Goal: Check status: Check status

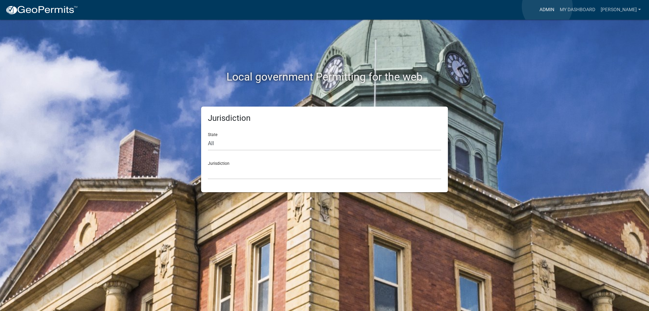
click at [547, 6] on link "Admin" at bounding box center [547, 9] width 20 height 13
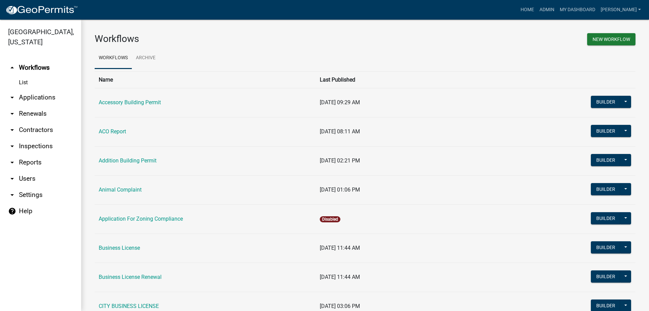
click at [42, 100] on link "arrow_drop_down Applications" at bounding box center [40, 97] width 81 height 16
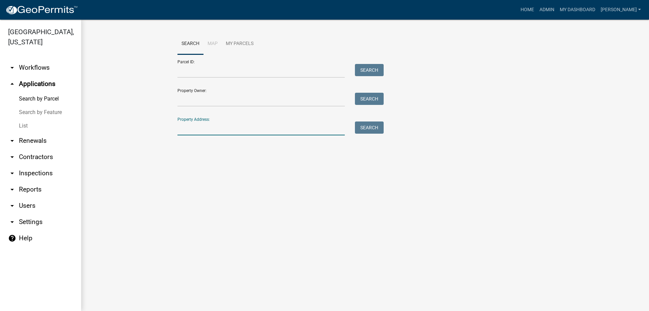
click at [232, 129] on input "Property Address:" at bounding box center [261, 128] width 167 height 14
type input "[STREET_ADDRESS][PERSON_NAME]"
click at [367, 129] on button "Search" at bounding box center [369, 127] width 29 height 12
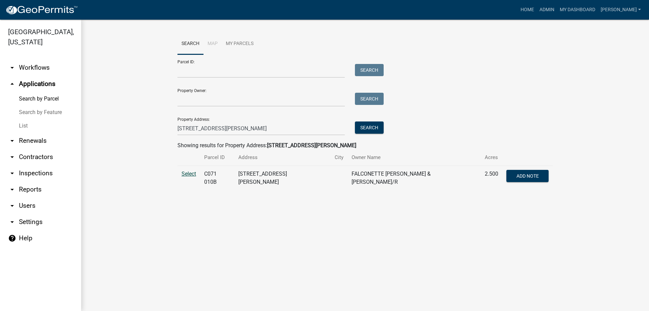
click at [191, 175] on span "Select" at bounding box center [189, 173] width 15 height 6
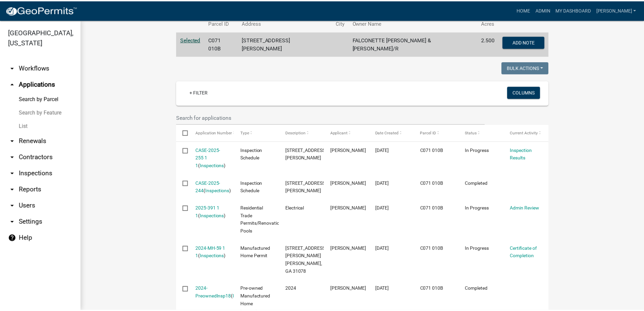
scroll to position [135, 0]
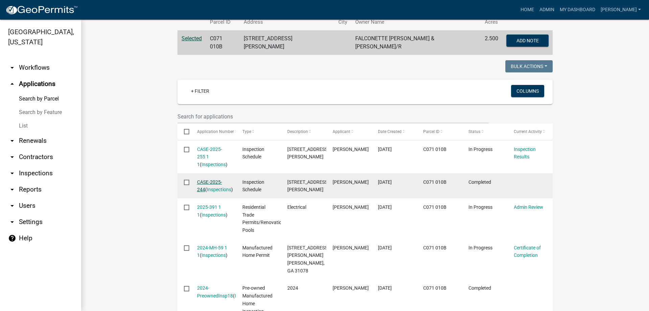
click at [211, 180] on link "CASE-2025-244" at bounding box center [209, 185] width 25 height 13
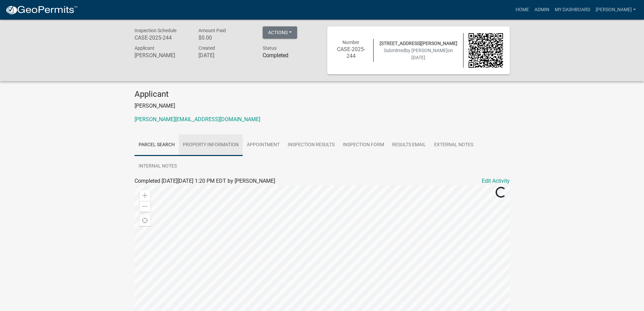
click at [198, 145] on link "Property Information" at bounding box center [211, 145] width 64 height 22
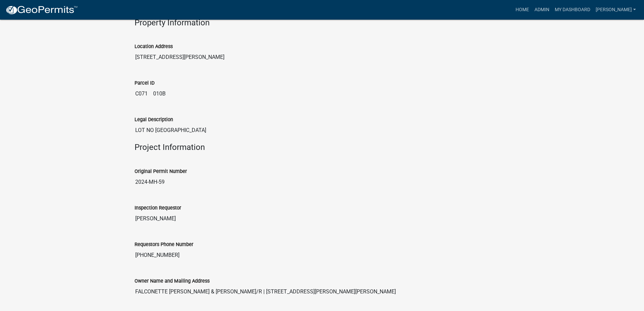
scroll to position [203, 0]
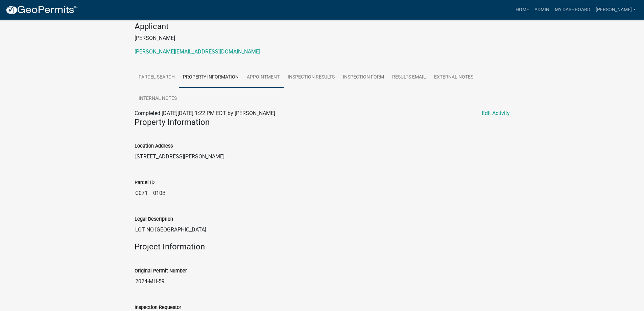
click at [265, 78] on link "Appointment" at bounding box center [263, 78] width 41 height 22
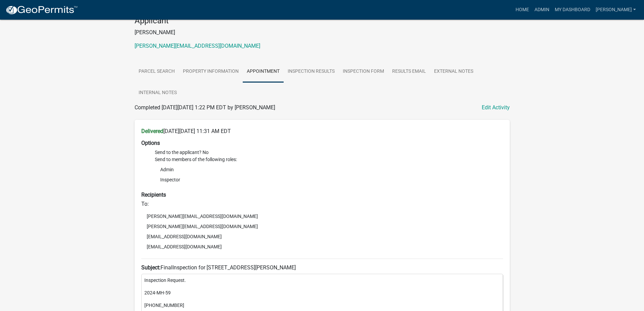
scroll to position [20, 0]
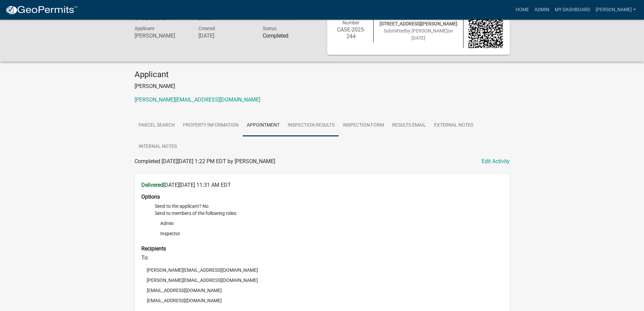
click at [319, 124] on link "Inspection Results" at bounding box center [311, 126] width 55 height 22
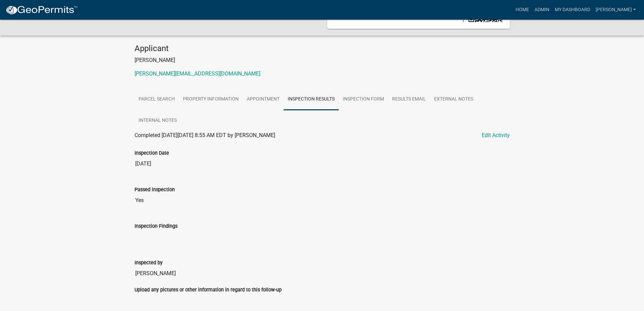
scroll to position [68, 0]
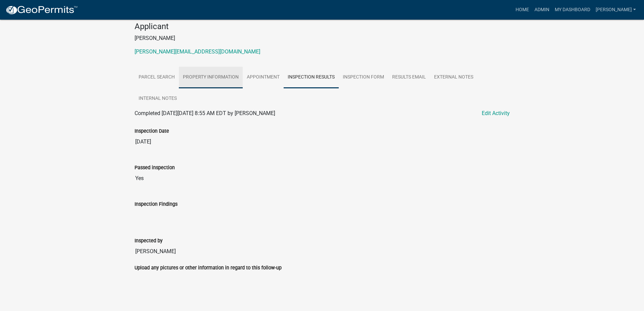
click at [200, 77] on link "Property Information" at bounding box center [211, 78] width 64 height 22
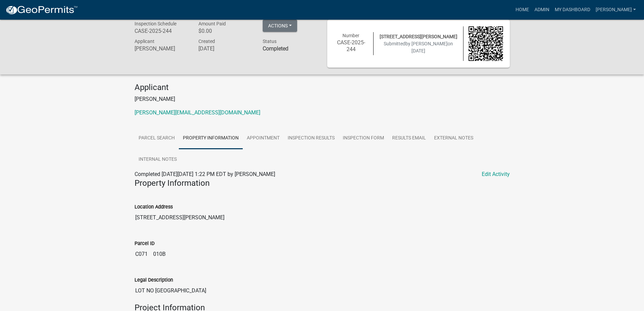
scroll to position [0, 0]
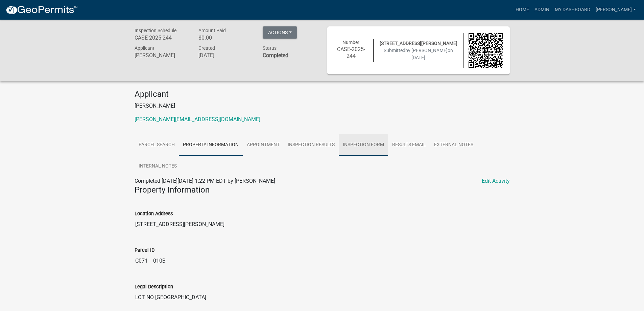
click at [377, 146] on link "Inspection Form" at bounding box center [363, 145] width 49 height 22
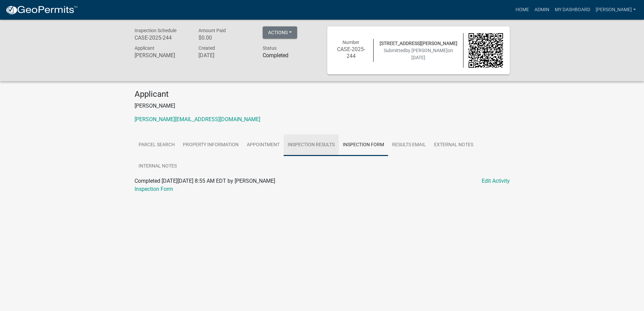
click at [315, 147] on link "Inspection Results" at bounding box center [311, 145] width 55 height 22
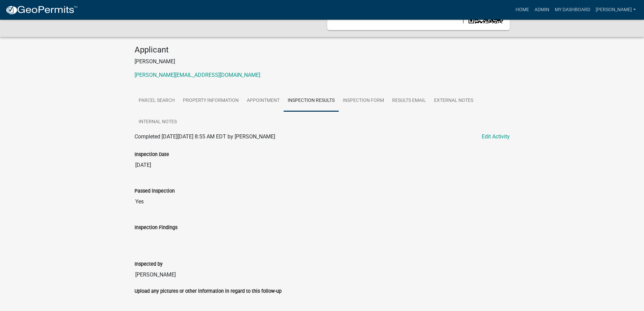
scroll to position [68, 0]
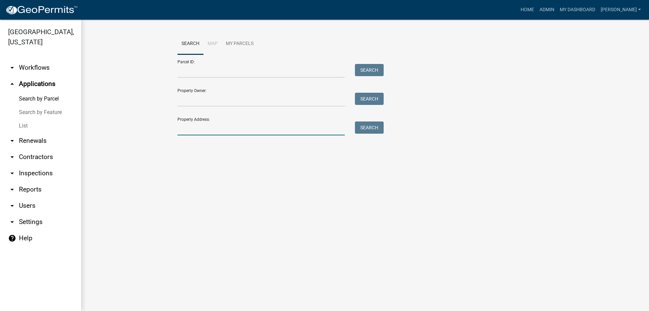
click at [243, 129] on input "Property Address:" at bounding box center [261, 128] width 167 height 14
type input "[STREET_ADDRESS][PERSON_NAME]"
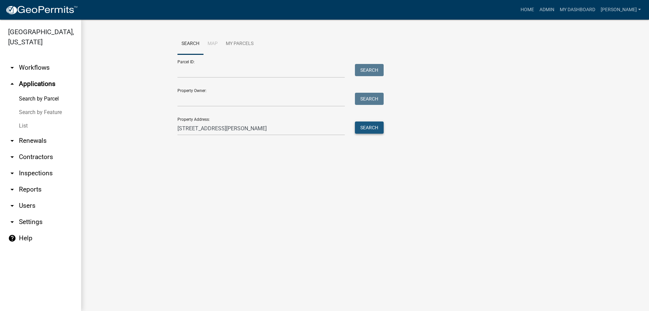
click at [374, 128] on button "Search" at bounding box center [369, 127] width 29 height 12
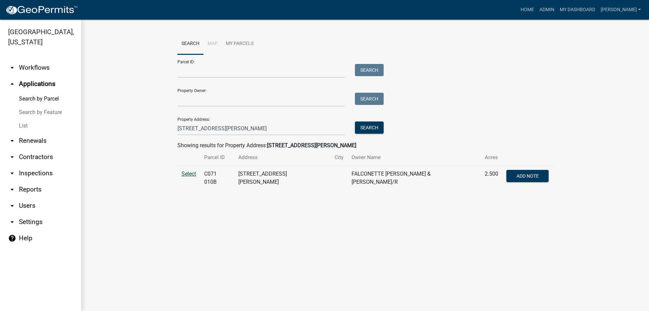
click at [193, 172] on span "Select" at bounding box center [189, 173] width 15 height 6
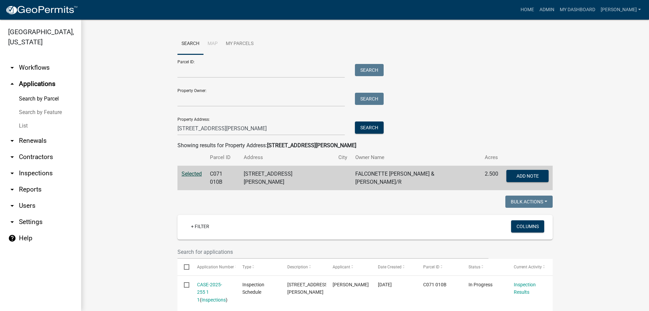
scroll to position [101, 0]
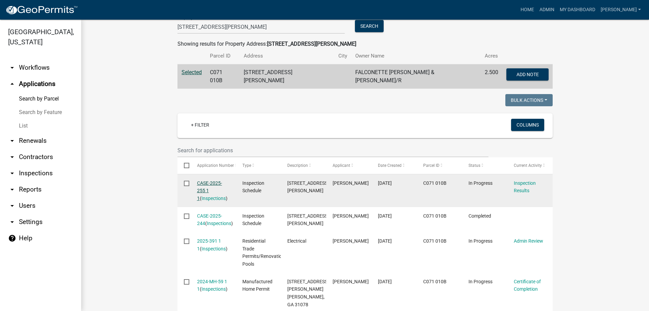
click at [210, 182] on link "CASE-2025-255 1 1" at bounding box center [209, 190] width 25 height 21
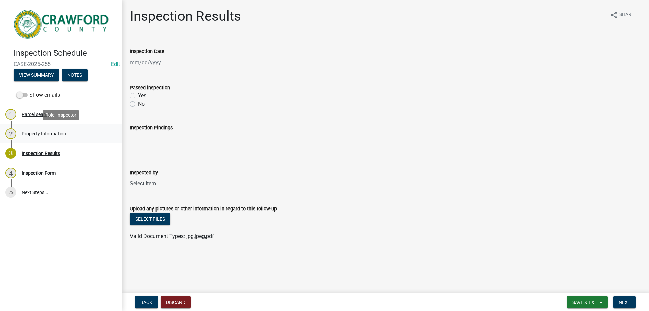
click at [44, 133] on div "Property Information" at bounding box center [44, 133] width 44 height 5
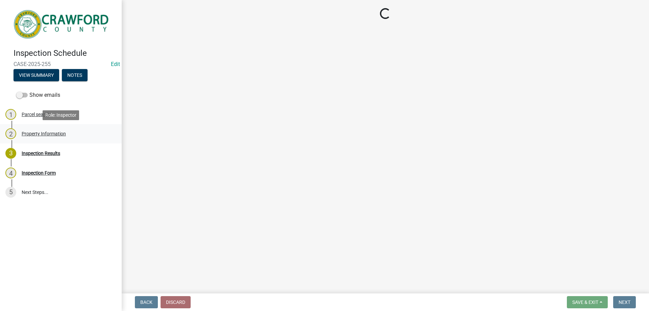
select select "1d0a2158-052f-40b6-82a2-dba1764a9e57"
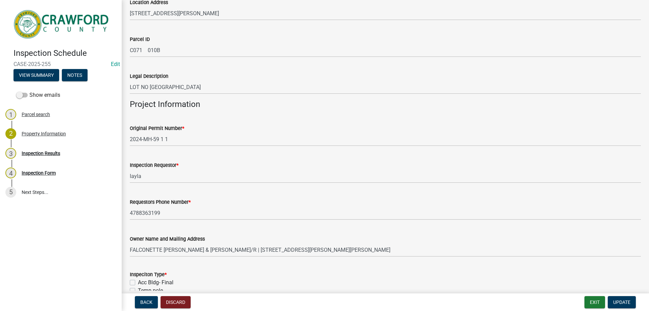
scroll to position [13, 0]
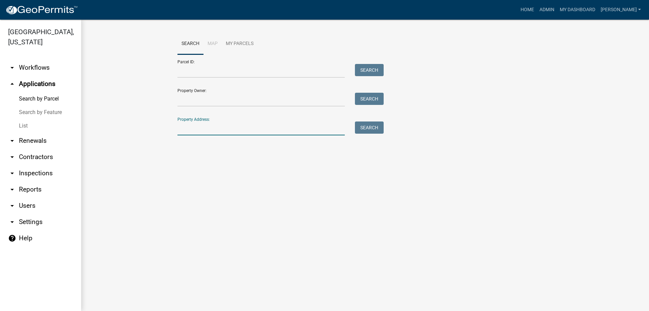
click at [222, 133] on input "Property Address:" at bounding box center [261, 128] width 167 height 14
type input "[STREET_ADDRESS][PERSON_NAME]"
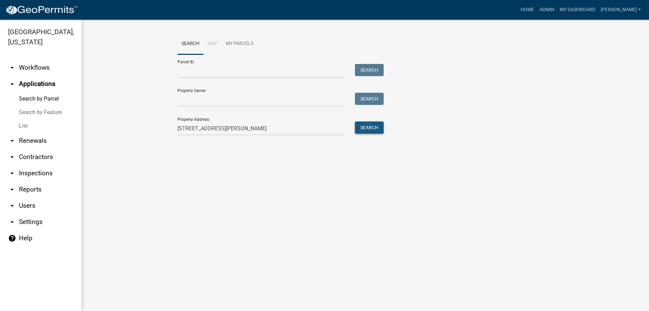
click at [364, 130] on button "Search" at bounding box center [369, 127] width 29 height 12
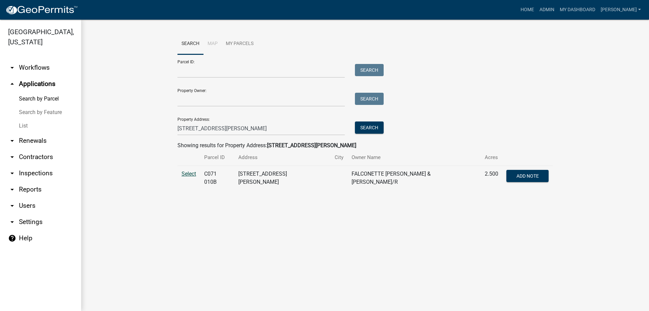
click at [191, 174] on span "Select" at bounding box center [189, 173] width 15 height 6
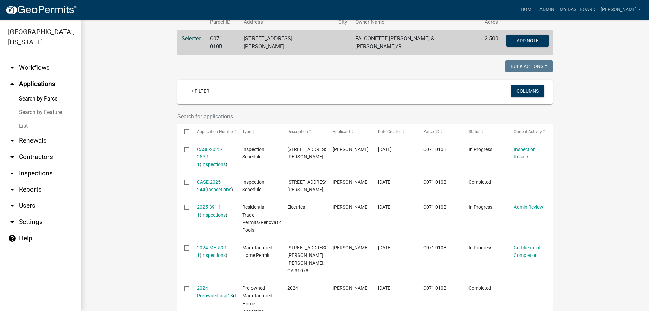
scroll to position [175, 0]
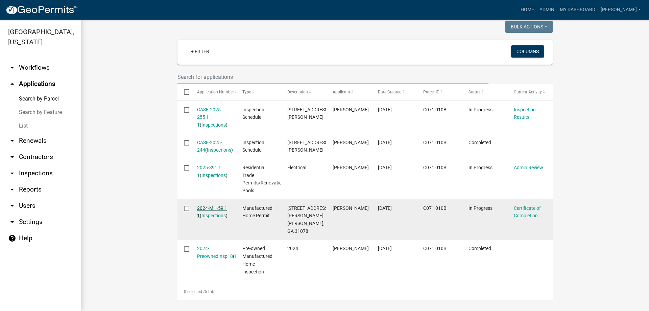
click at [207, 210] on link "2024-MH-59 1 1" at bounding box center [212, 211] width 30 height 13
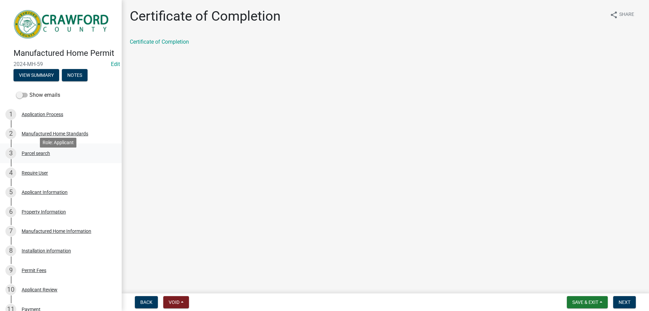
click at [31, 156] on div "Parcel search" at bounding box center [36, 153] width 28 height 5
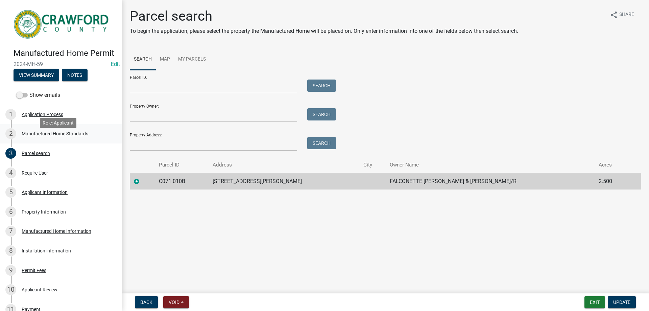
click at [34, 136] on div "Manufactured Home Standards" at bounding box center [55, 133] width 67 height 5
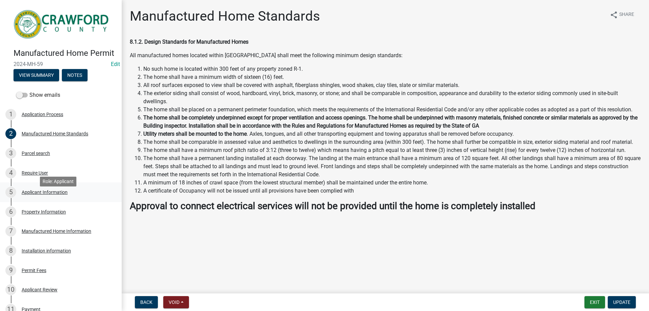
click at [39, 194] on div "Applicant Information" at bounding box center [45, 192] width 46 height 5
